Goal: Transaction & Acquisition: Obtain resource

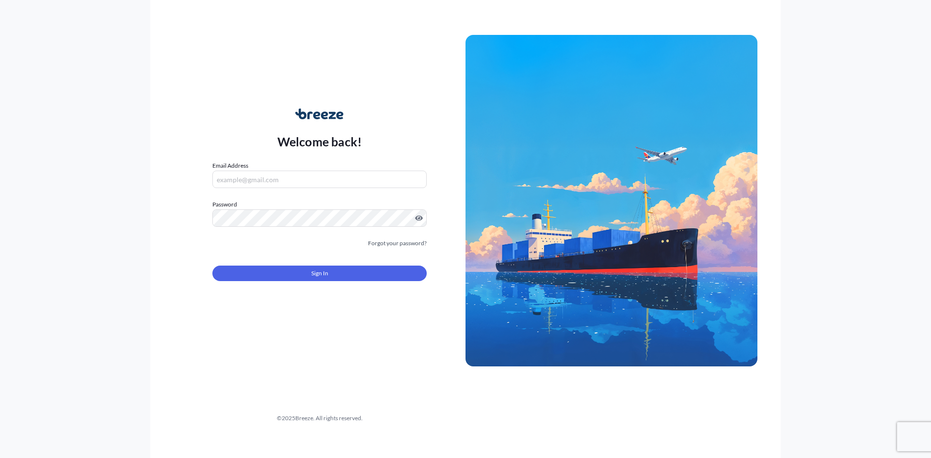
type input "[EMAIL_ADDRESS][DOMAIN_NAME]"
click at [303, 276] on button "Sign In" at bounding box center [319, 274] width 214 height 16
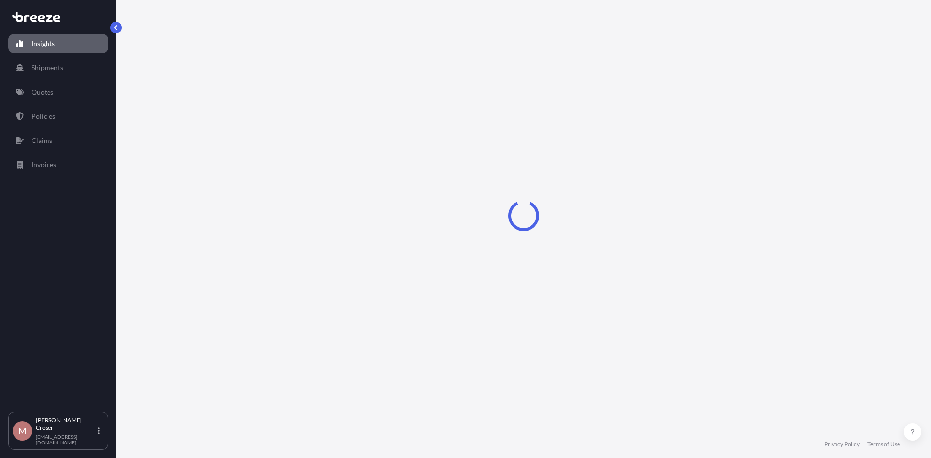
select select "2025"
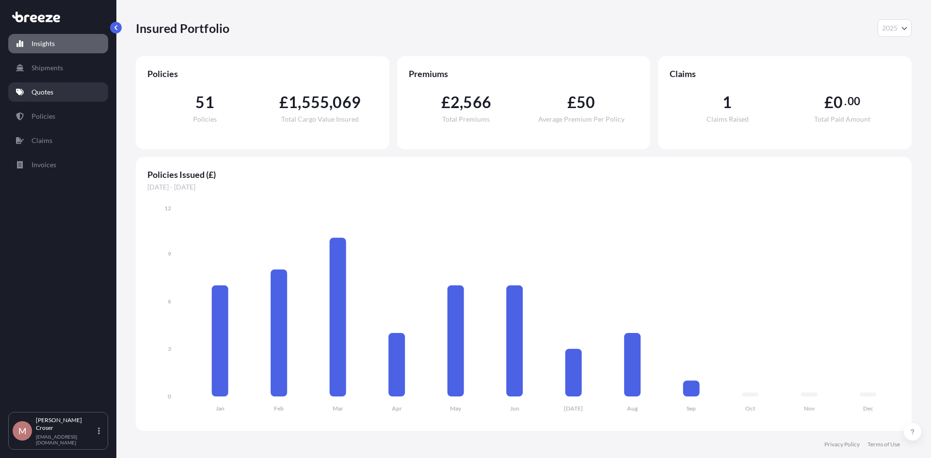
click at [64, 98] on link "Quotes" at bounding box center [58, 91] width 100 height 19
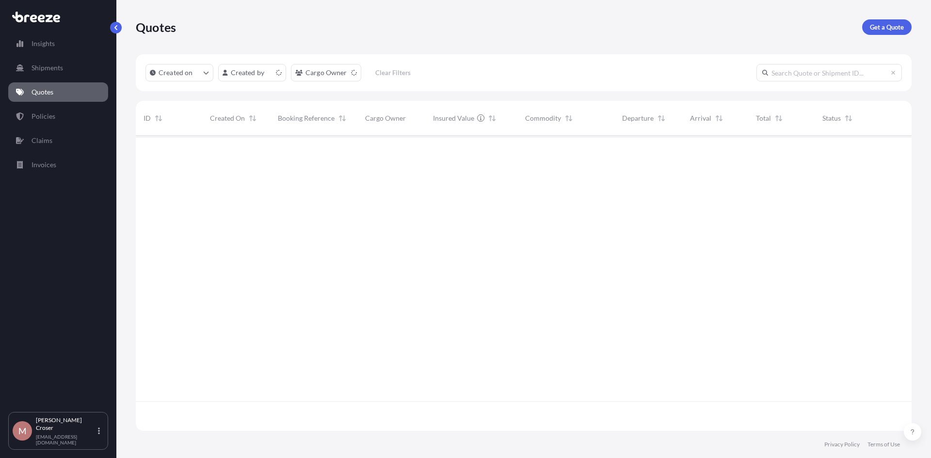
scroll to position [293, 769]
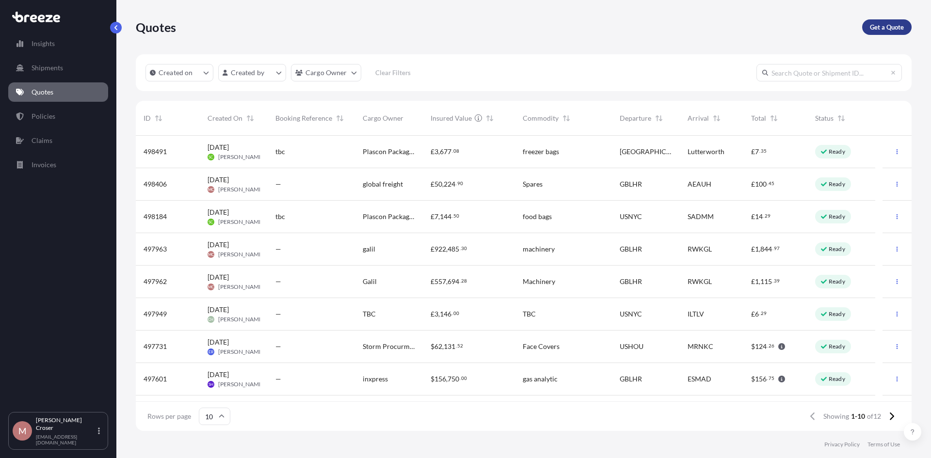
click at [876, 30] on p "Get a Quote" at bounding box center [887, 27] width 34 height 10
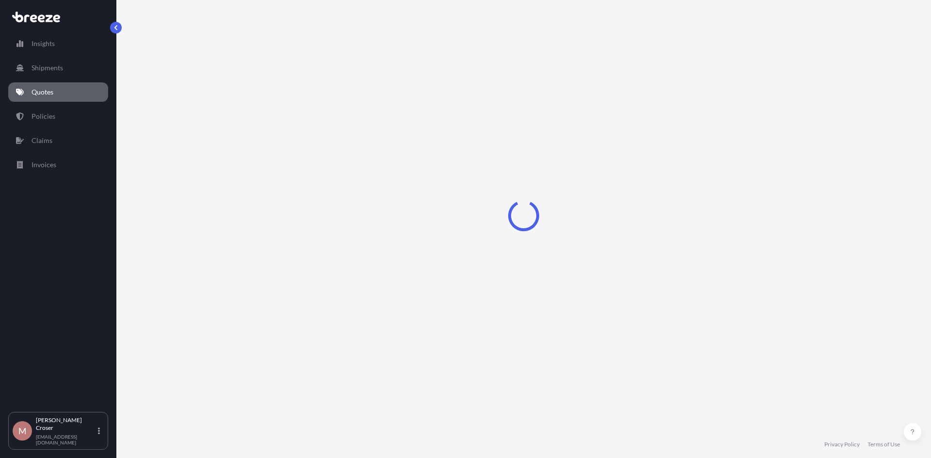
select select "Road"
select select "Sea"
select select "1"
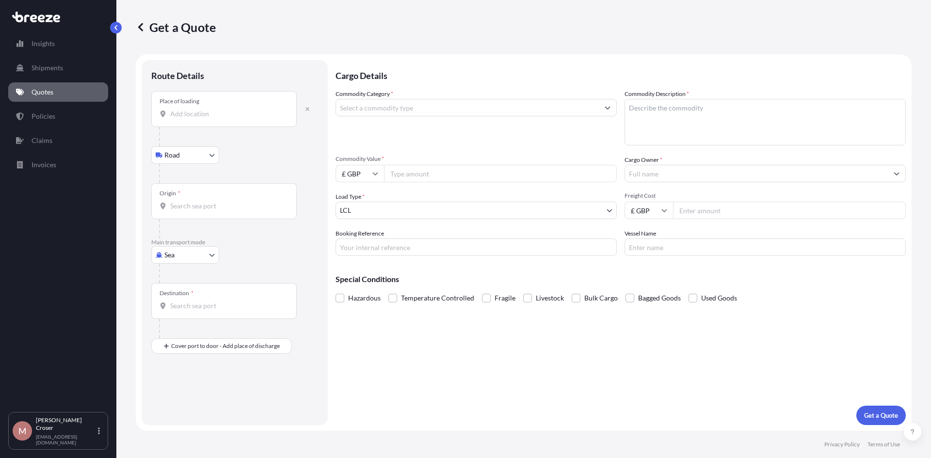
click at [211, 114] on input "Place of loading" at bounding box center [227, 114] width 114 height 10
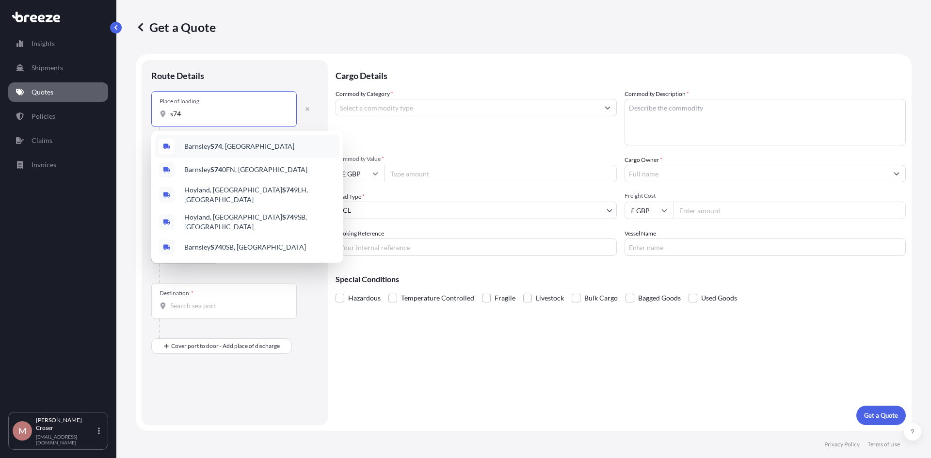
click at [209, 144] on span "Barnsley S74 , UK" at bounding box center [239, 147] width 110 height 10
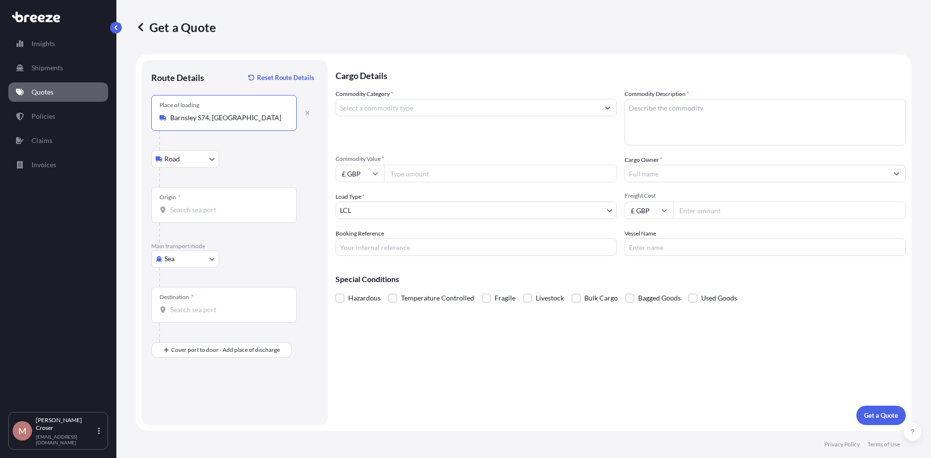
type input "Barnsley S74, [GEOGRAPHIC_DATA]"
click at [173, 261] on body "0 options available. 5 options available. Insights Shipments Quotes Policies Cl…" at bounding box center [465, 229] width 931 height 458
click at [182, 319] on span "Road" at bounding box center [178, 319] width 16 height 10
click at [194, 131] on div at bounding box center [228, 140] width 138 height 19
click at [194, 113] on input "Origin *" at bounding box center [227, 118] width 114 height 10
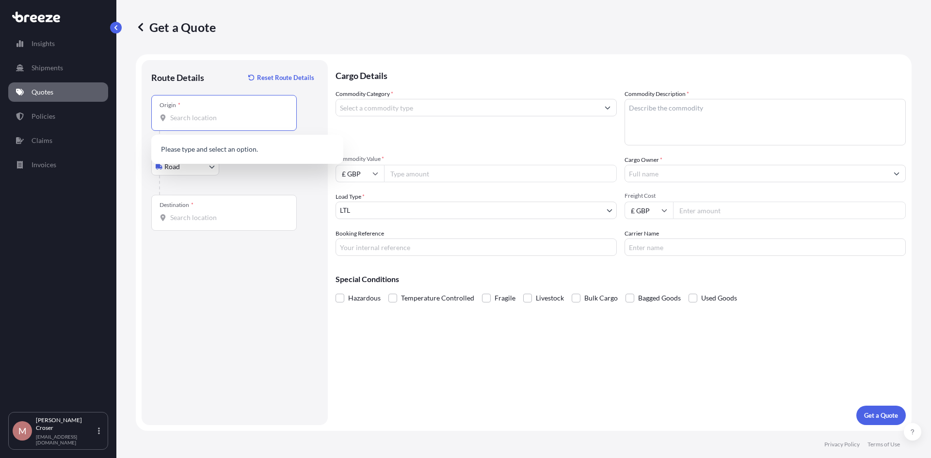
click at [179, 172] on body "5 options available. 0 options available. Insights Shipments Quotes Policies Cl…" at bounding box center [465, 229] width 931 height 458
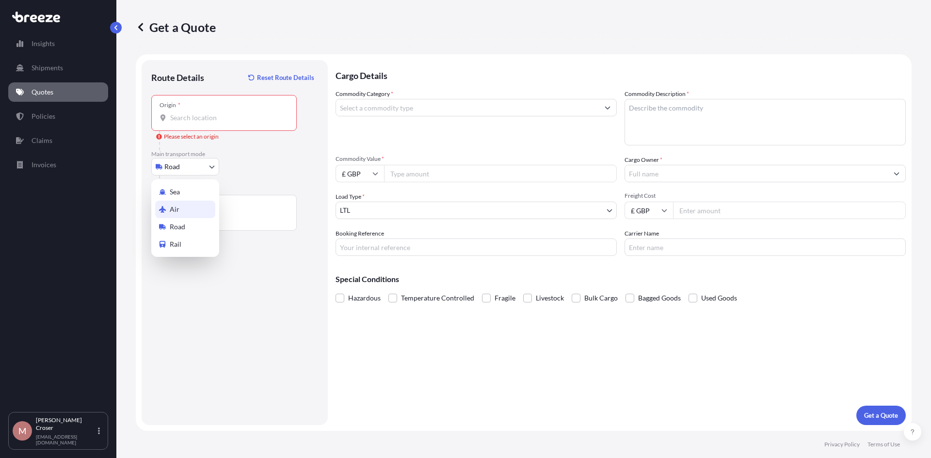
click at [182, 211] on div "Air" at bounding box center [185, 209] width 60 height 17
select select "Air"
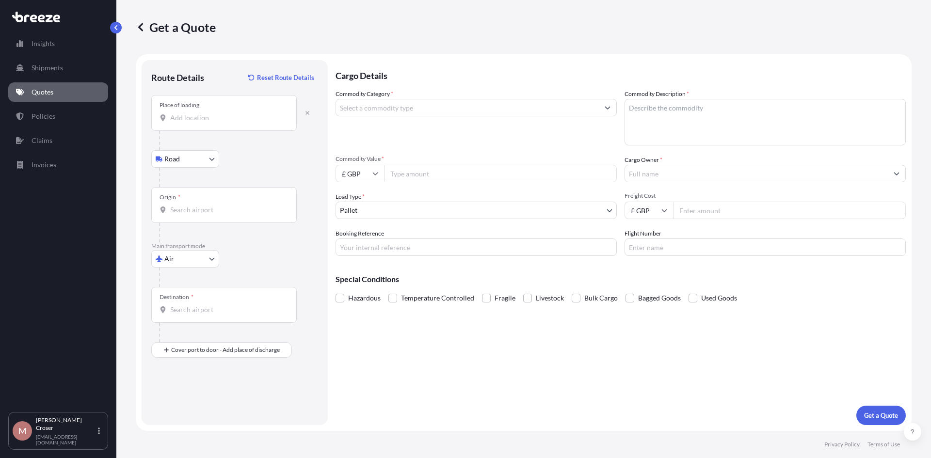
click at [190, 116] on input "Place of loading" at bounding box center [227, 118] width 114 height 10
type input "Barnsley S74, [GEOGRAPHIC_DATA]"
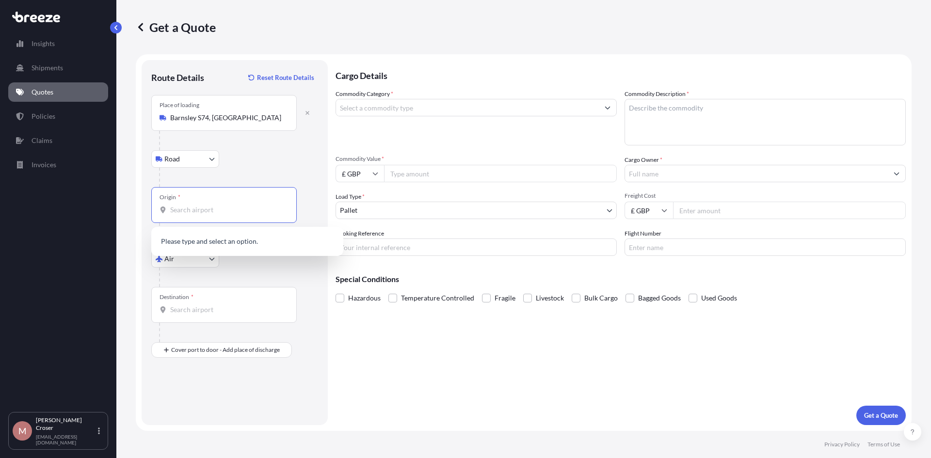
click at [193, 205] on input "Origin *" at bounding box center [227, 210] width 114 height 10
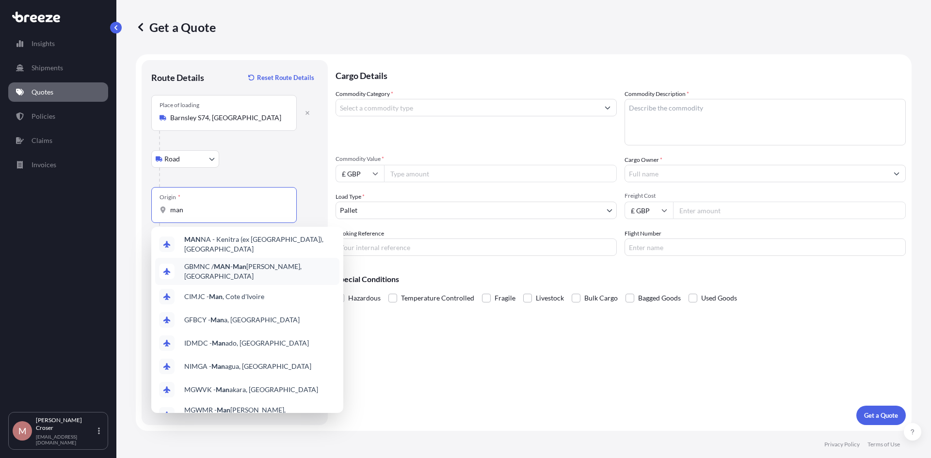
click at [245, 260] on div "GBMNC / MAN - Man chester, United Kingdom" at bounding box center [247, 271] width 184 height 27
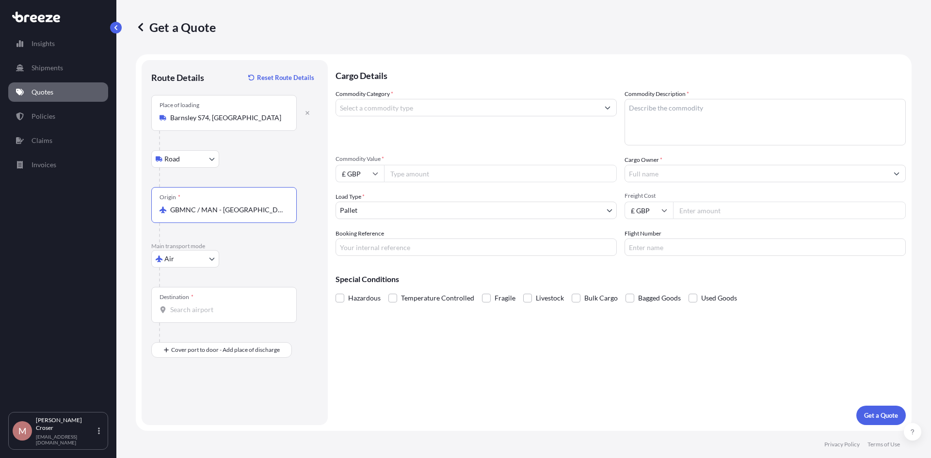
type input "GBMNC / MAN - [GEOGRAPHIC_DATA], [GEOGRAPHIC_DATA]"
click at [207, 316] on div "Destination *" at bounding box center [223, 305] width 145 height 36
click at [207, 315] on input "Destination *" at bounding box center [227, 310] width 114 height 10
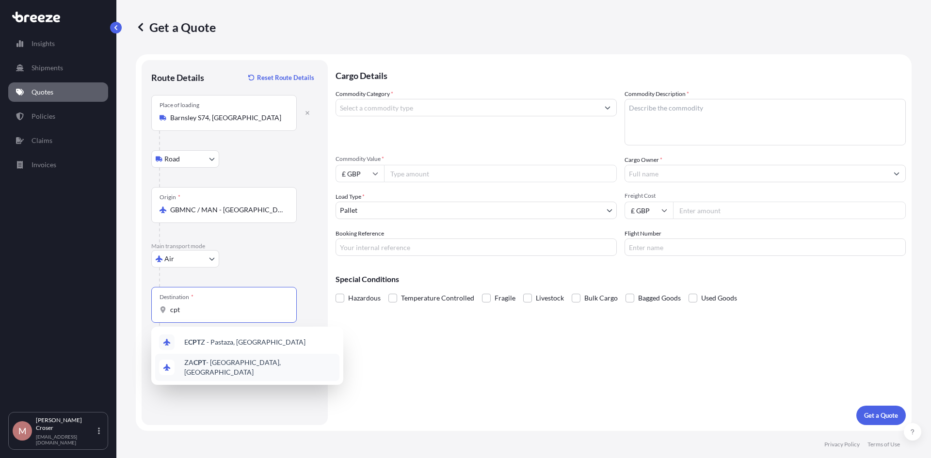
click at [209, 361] on span "ZA CPT - Cape Town, South Africa" at bounding box center [259, 367] width 151 height 19
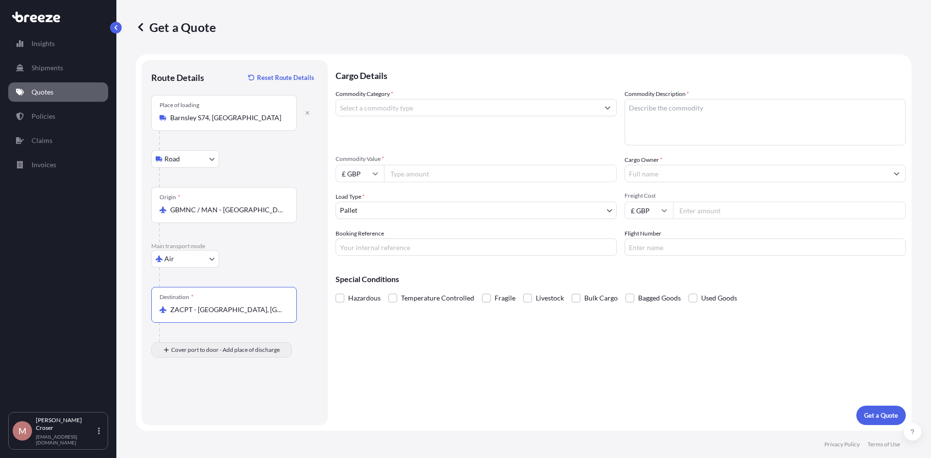
type input "ZACPT - [GEOGRAPHIC_DATA], [GEOGRAPHIC_DATA]"
click at [196, 396] on div "Place of Discharge" at bounding box center [223, 397] width 145 height 36
click at [196, 397] on input "Place of Discharge" at bounding box center [227, 402] width 114 height 10
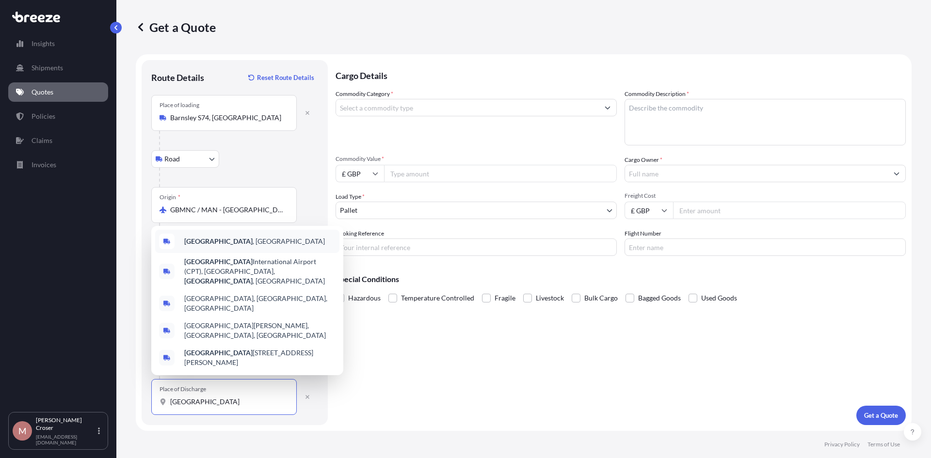
click at [213, 253] on div "Cape Town , South Africa" at bounding box center [247, 241] width 184 height 23
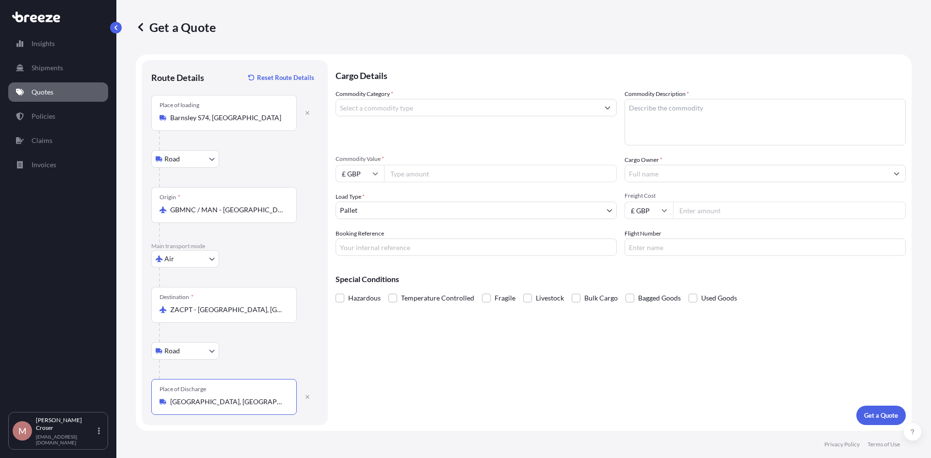
type input "[GEOGRAPHIC_DATA], [GEOGRAPHIC_DATA]"
click at [390, 115] on input "Commodity Category *" at bounding box center [467, 107] width 263 height 17
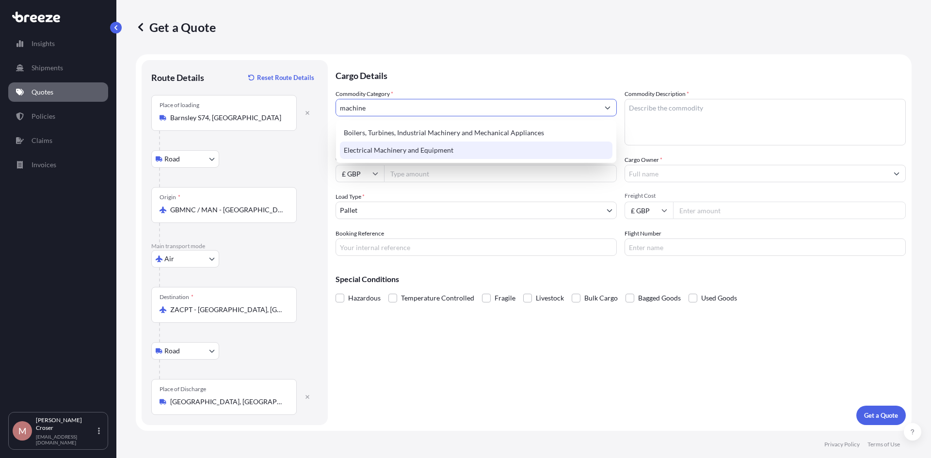
click at [396, 156] on div "Electrical Machinery and Equipment" at bounding box center [476, 150] width 273 height 17
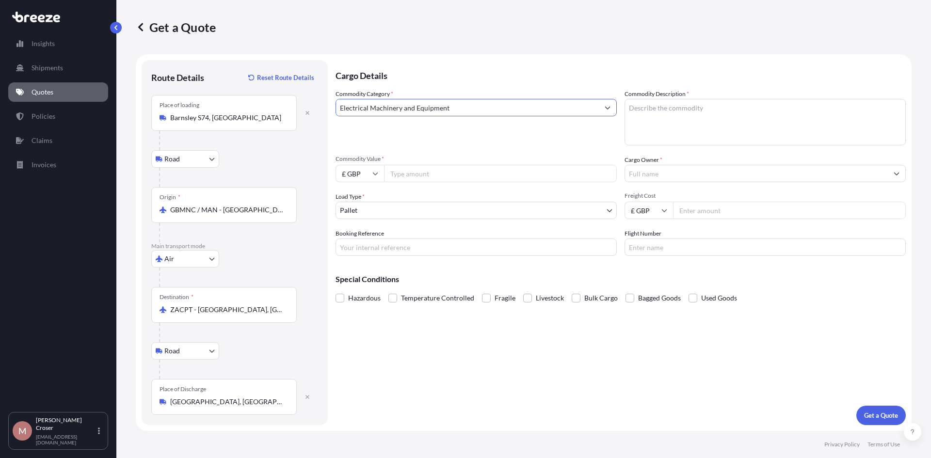
type input "Electrical Machinery and Equipment"
click at [688, 119] on textarea "Commodity Description *" at bounding box center [765, 122] width 281 height 47
type textarea "Spares"
click at [420, 169] on input "Commodity Value *" at bounding box center [500, 173] width 233 height 17
type input "9600"
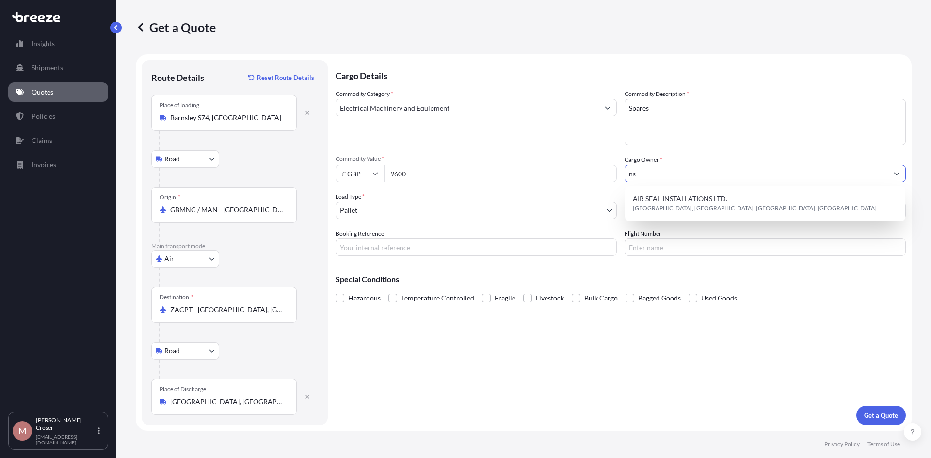
type input "ns"
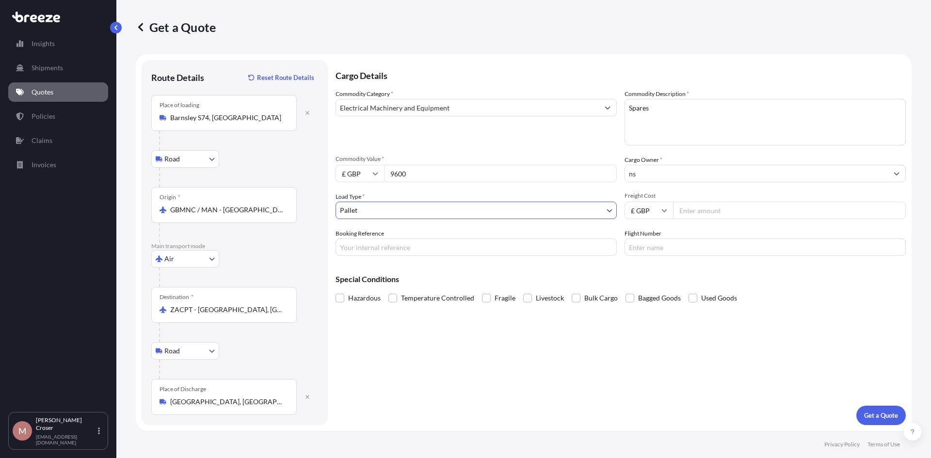
click at [722, 210] on input "Freight Cost" at bounding box center [789, 210] width 233 height 17
type input "500"
click at [874, 418] on p "Get a Quote" at bounding box center [881, 416] width 34 height 10
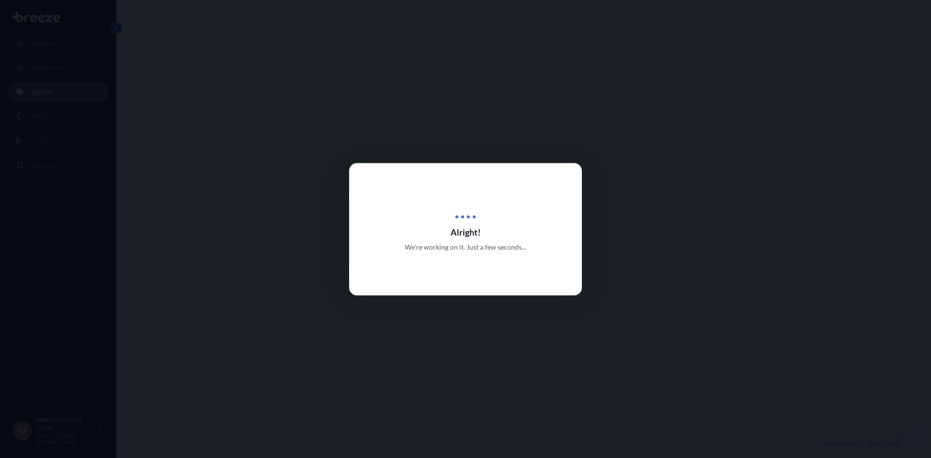
select select "Road"
select select "Air"
select select "Road"
select select "1"
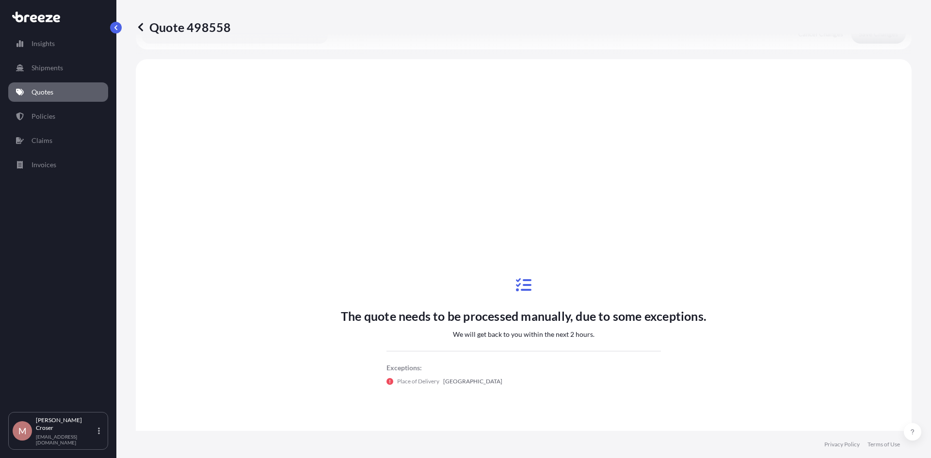
scroll to position [388, 0]
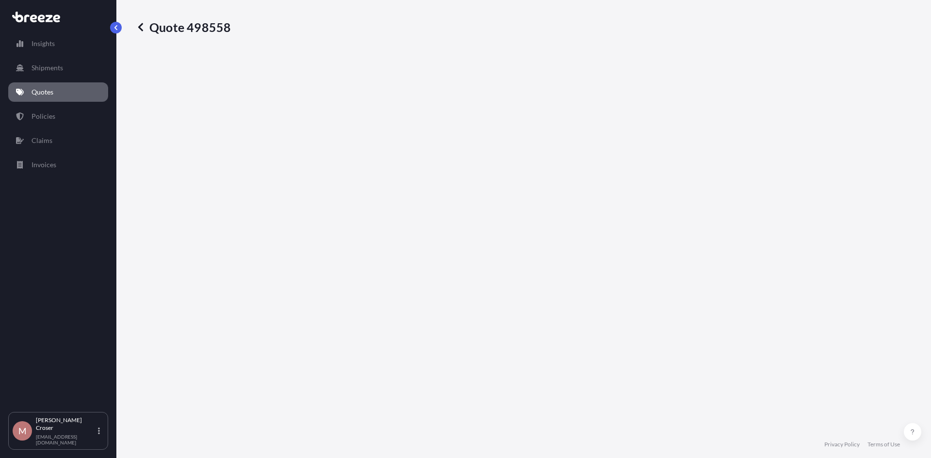
select select "Road"
select select "Air"
select select "Road"
select select "1"
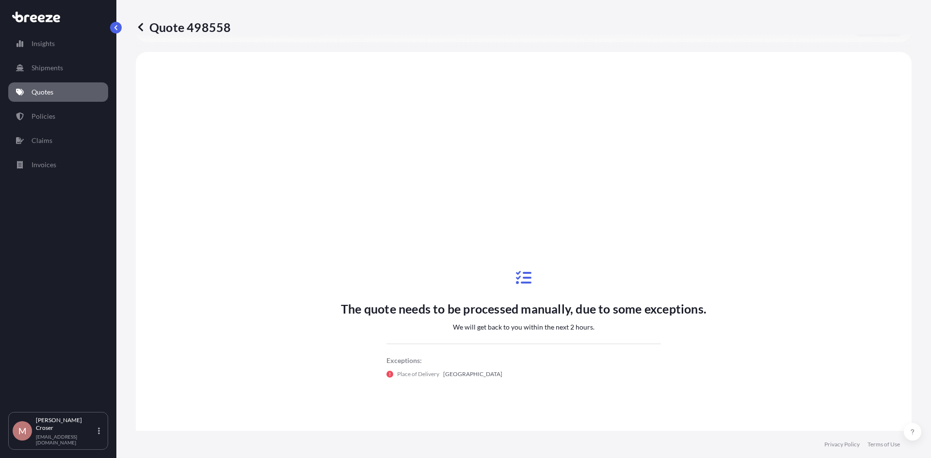
scroll to position [388, 0]
